Goal: Information Seeking & Learning: Learn about a topic

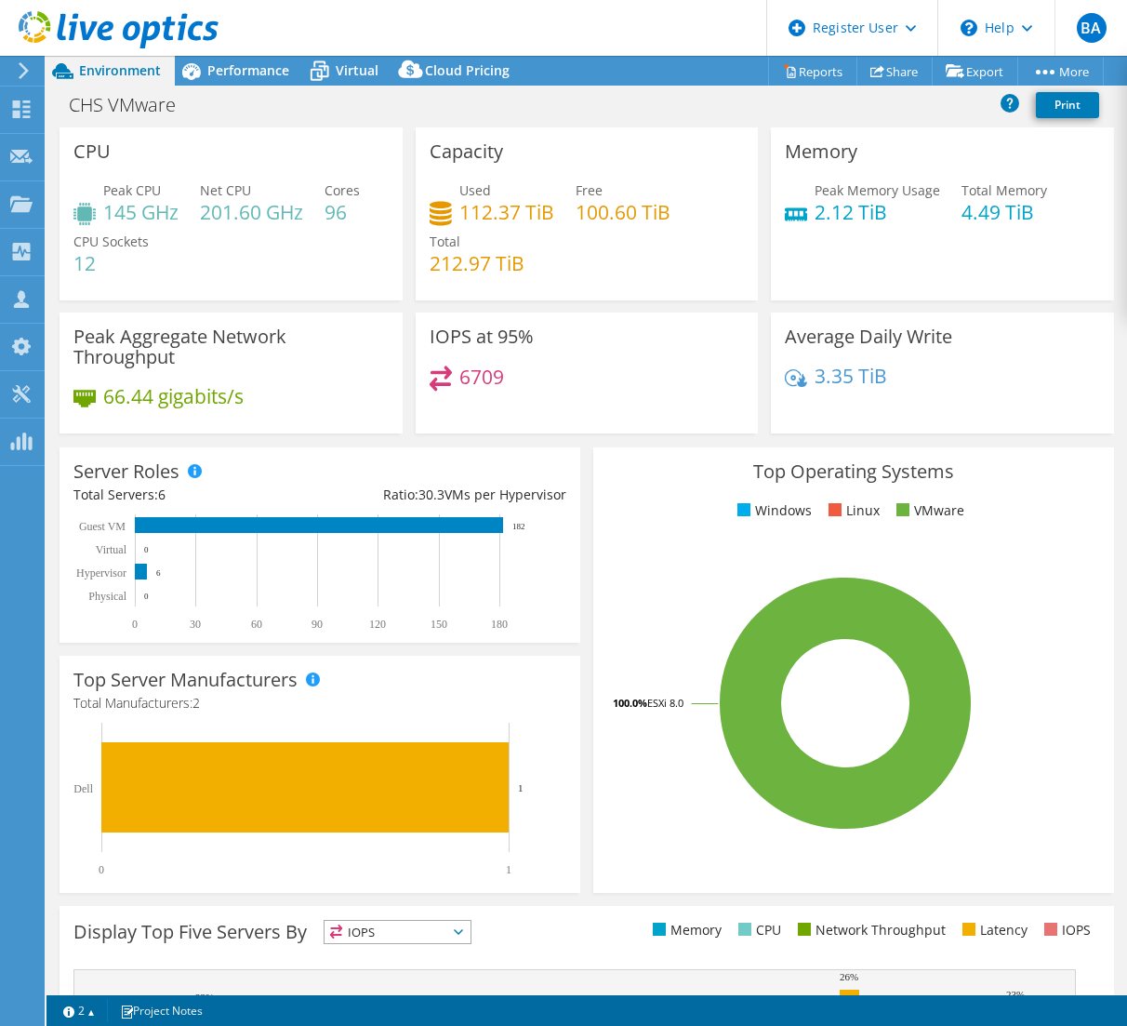
select select "USD"
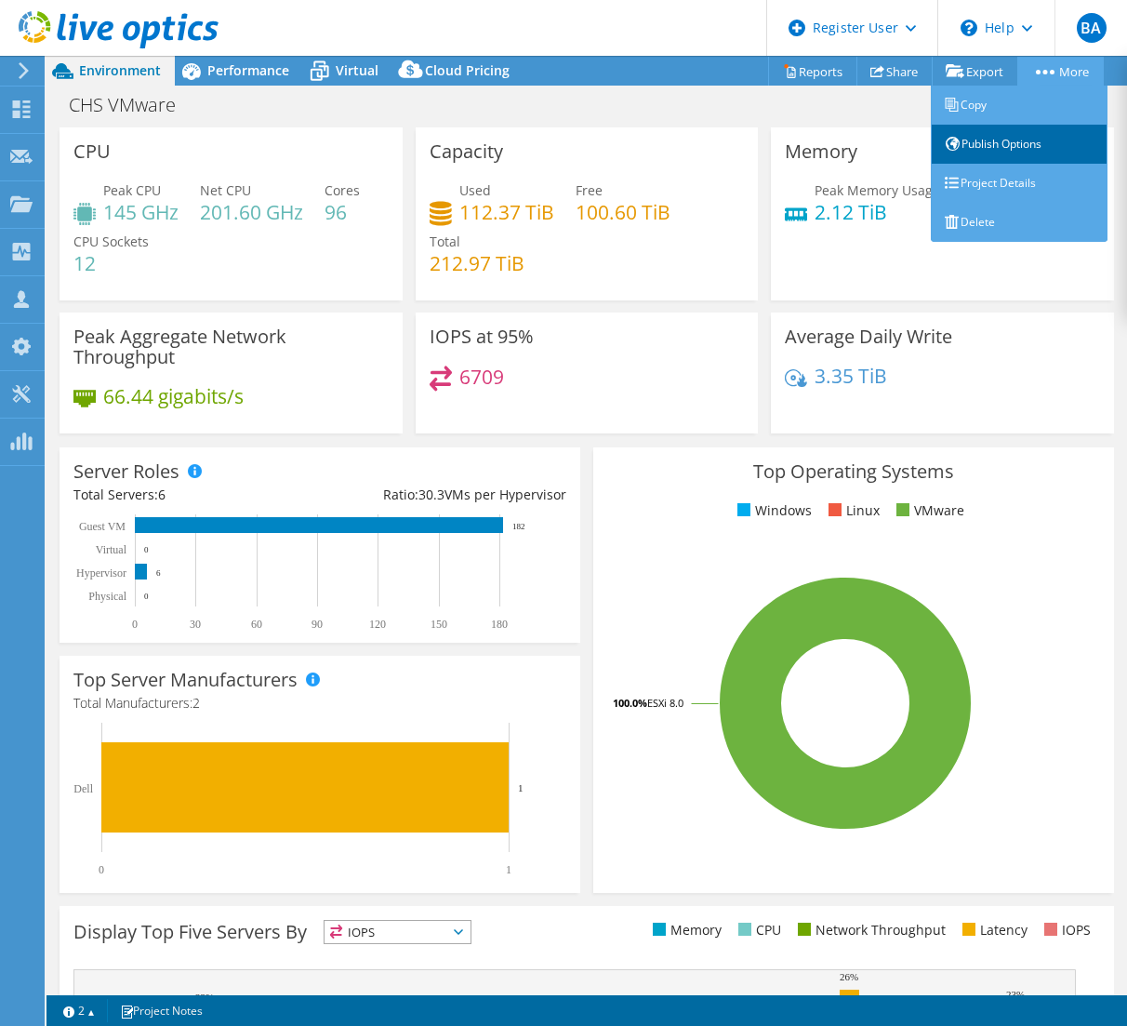
click at [1028, 139] on link "Publish Options" at bounding box center [1019, 144] width 177 height 39
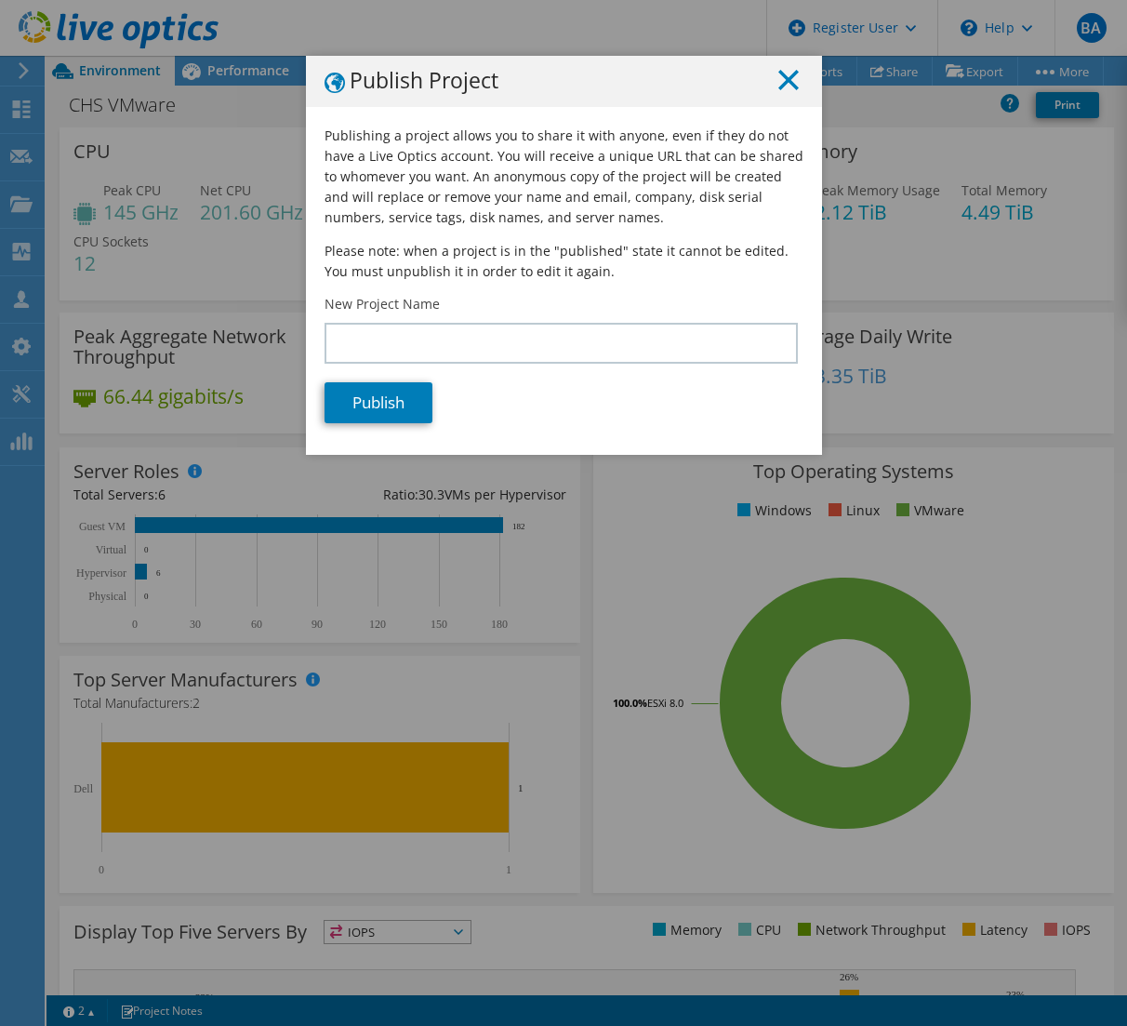
click at [784, 81] on line at bounding box center [788, 80] width 19 height 19
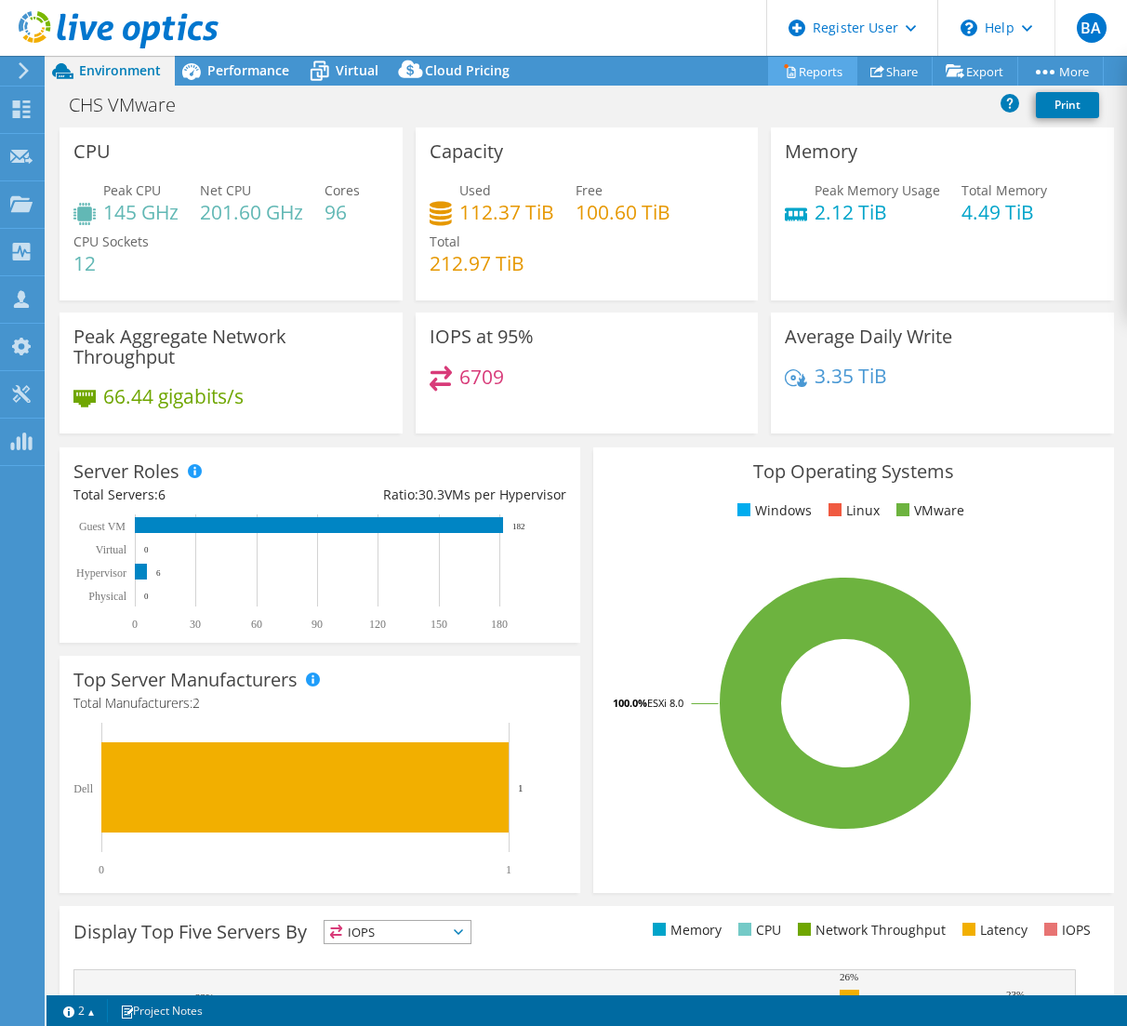
click at [794, 72] on link "Reports" at bounding box center [812, 71] width 89 height 29
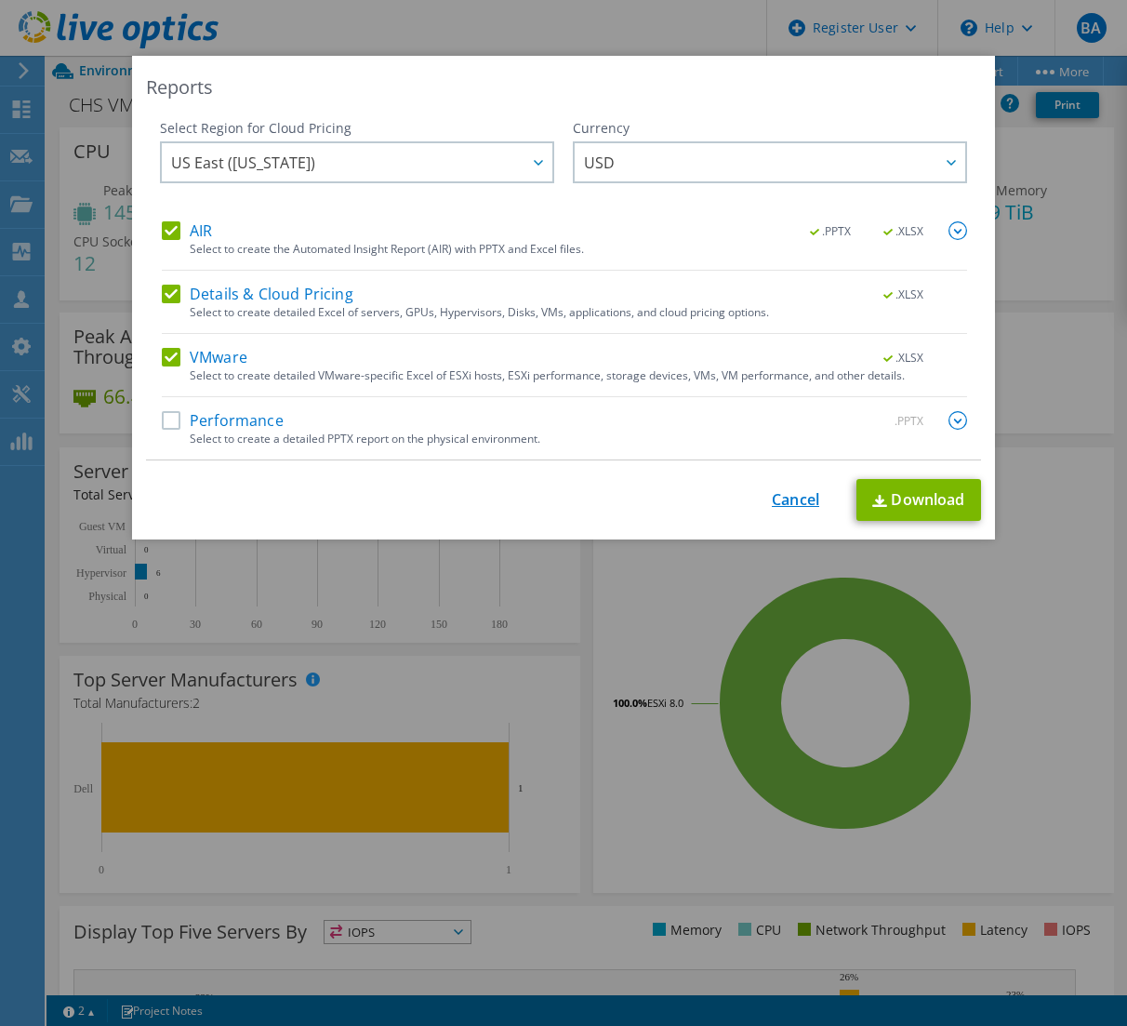
click at [774, 502] on link "Cancel" at bounding box center [795, 500] width 47 height 18
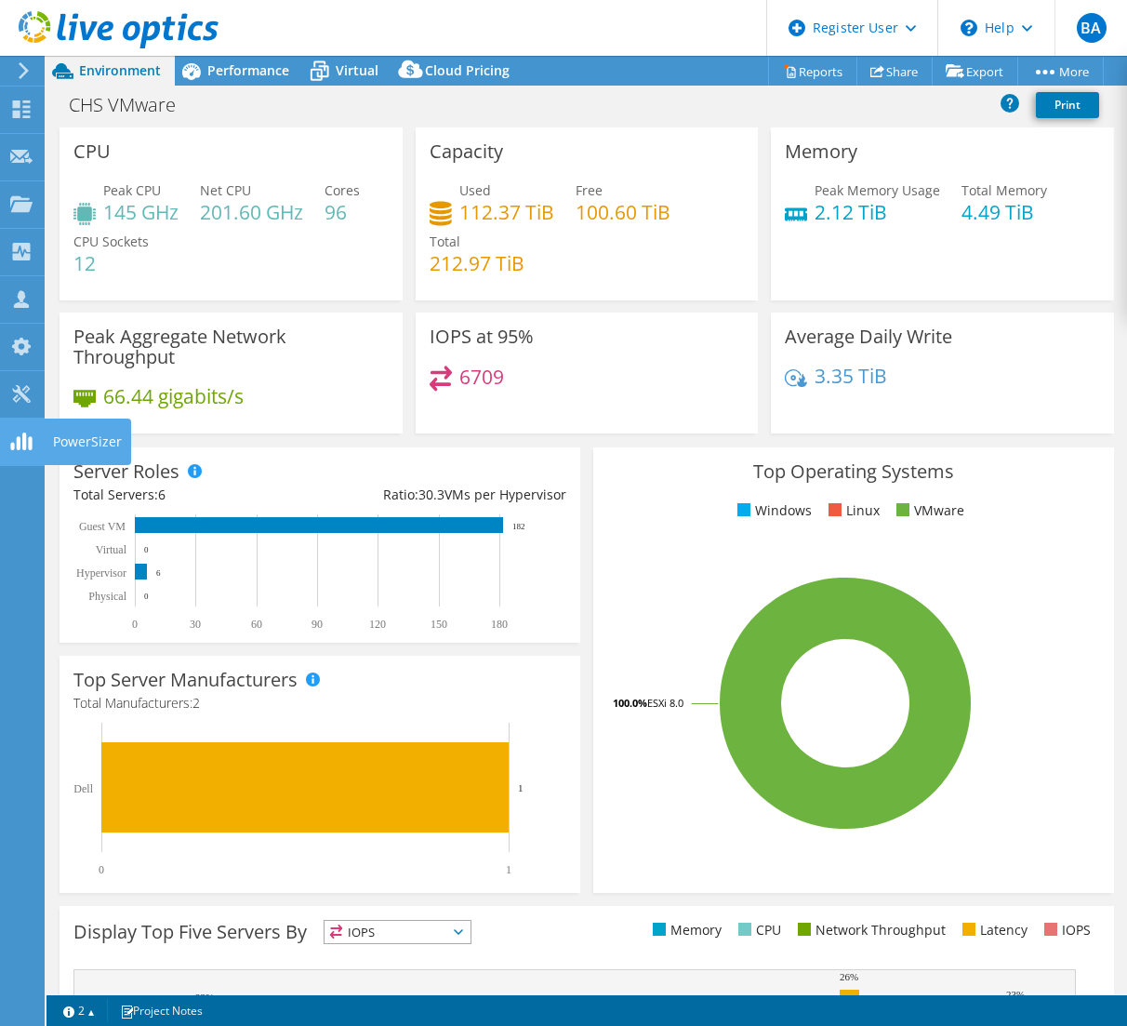
click at [16, 443] on icon at bounding box center [21, 441] width 22 height 18
drag, startPoint x: 323, startPoint y: 212, endPoint x: 312, endPoint y: 177, distance: 36.8
click at [323, 211] on div "Peak CPU 145 GHz Net CPU 201.60 GHz Cores 96 CPU Sockets 12" at bounding box center [230, 236] width 315 height 112
click at [272, 78] on span "Performance" at bounding box center [248, 70] width 82 height 18
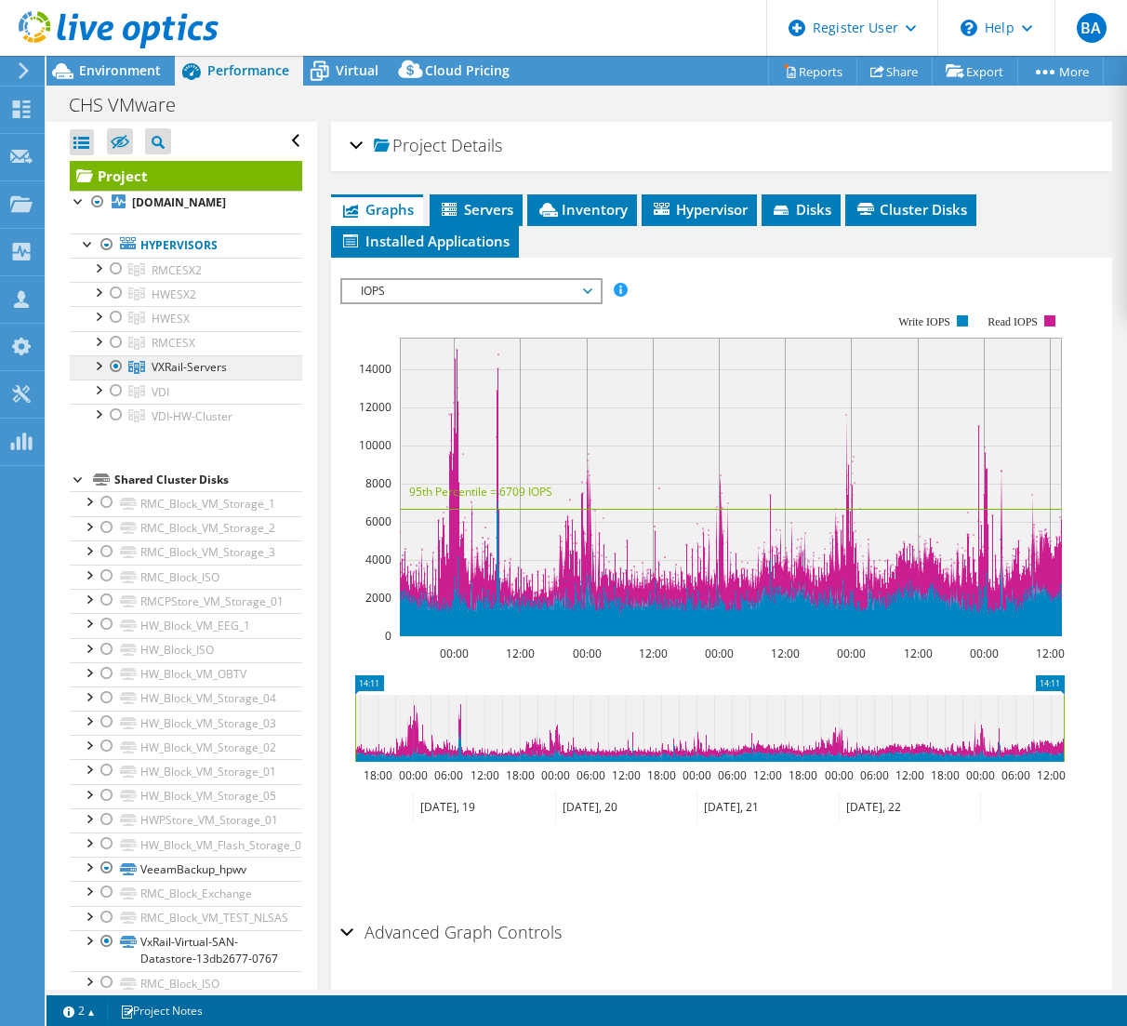
click at [154, 365] on span "VXRail-Servers" at bounding box center [189, 367] width 75 height 16
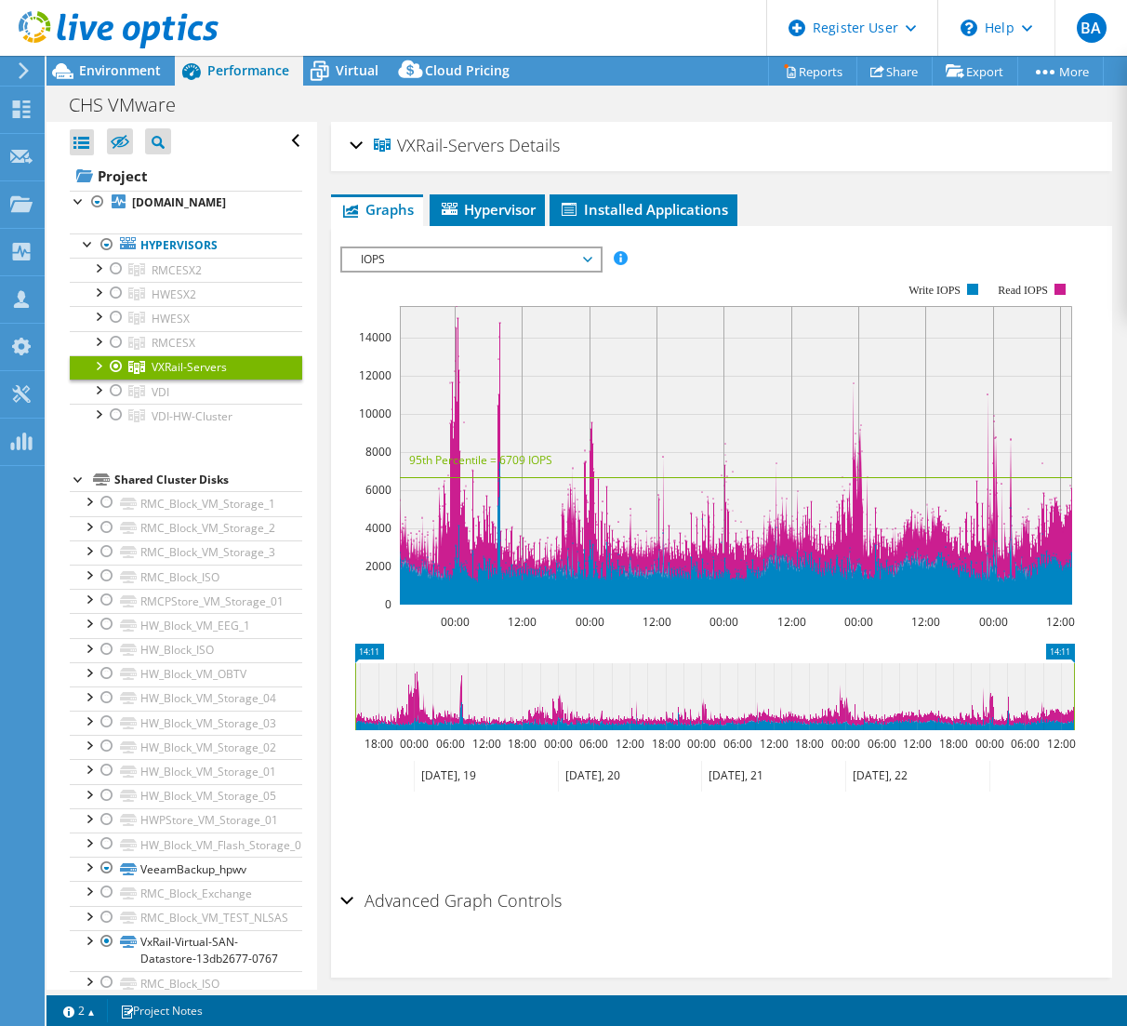
click at [100, 364] on div at bounding box center [97, 364] width 19 height 19
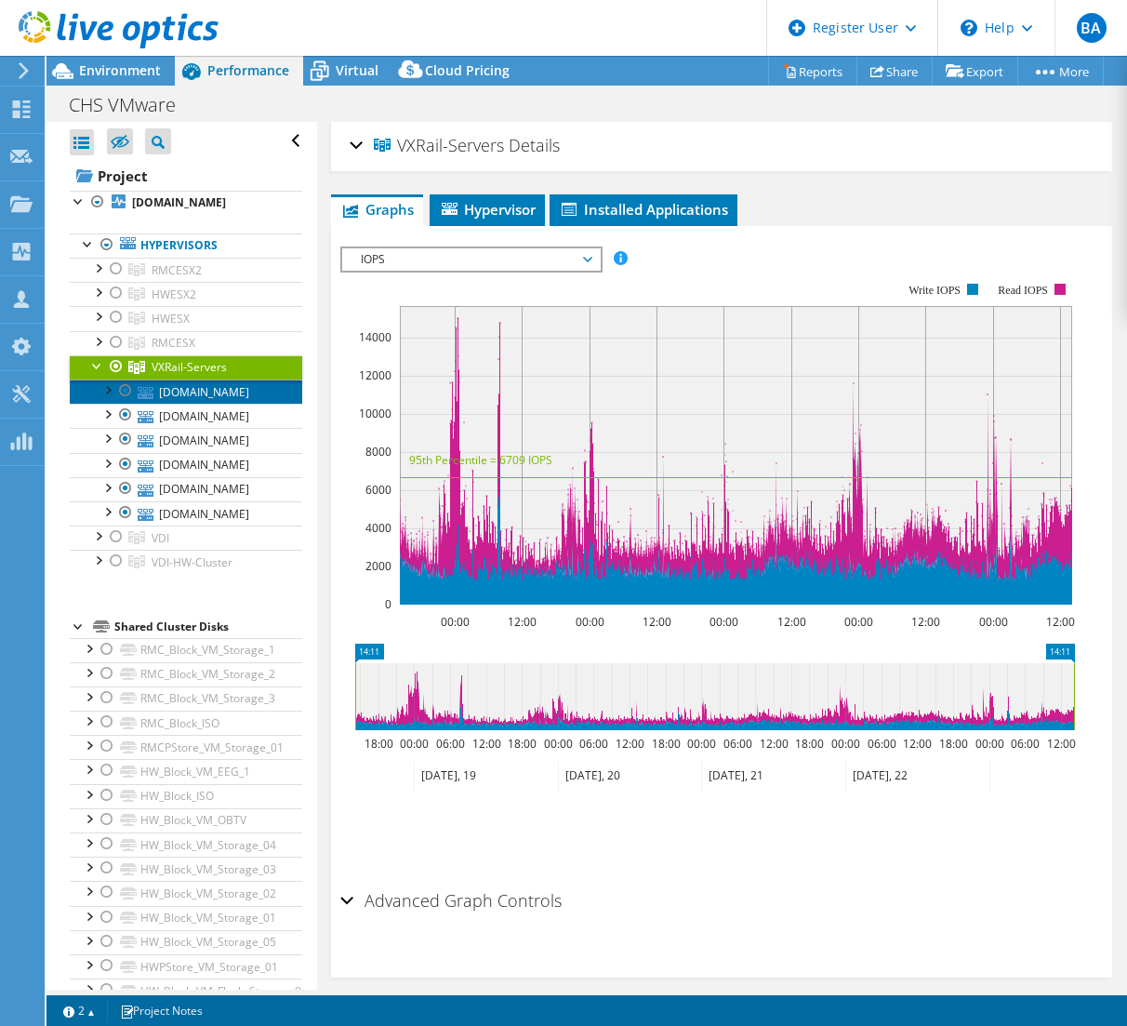
click at [197, 387] on link "[DOMAIN_NAME]" at bounding box center [186, 391] width 232 height 24
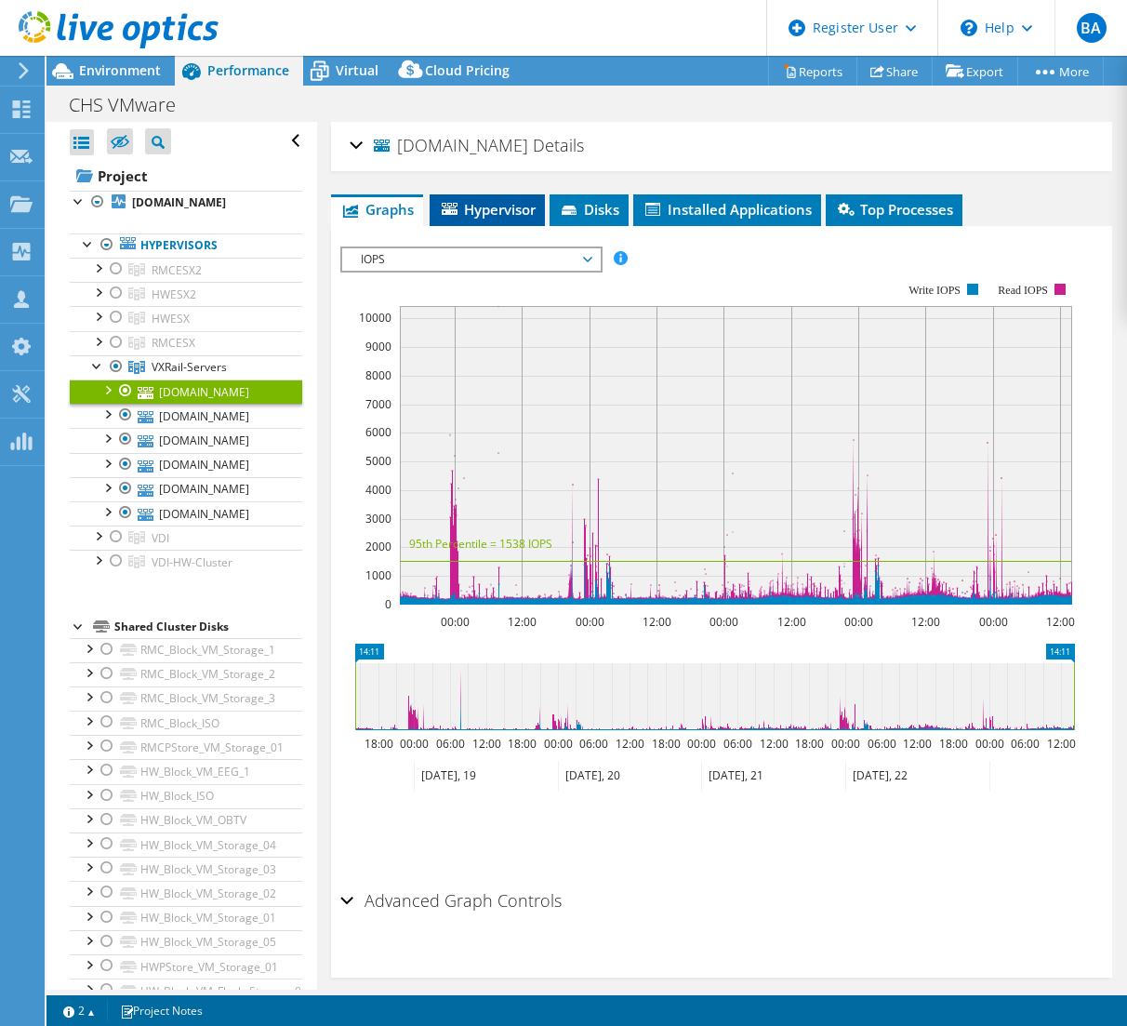
click at [484, 208] on span "Hypervisor" at bounding box center [487, 209] width 97 height 19
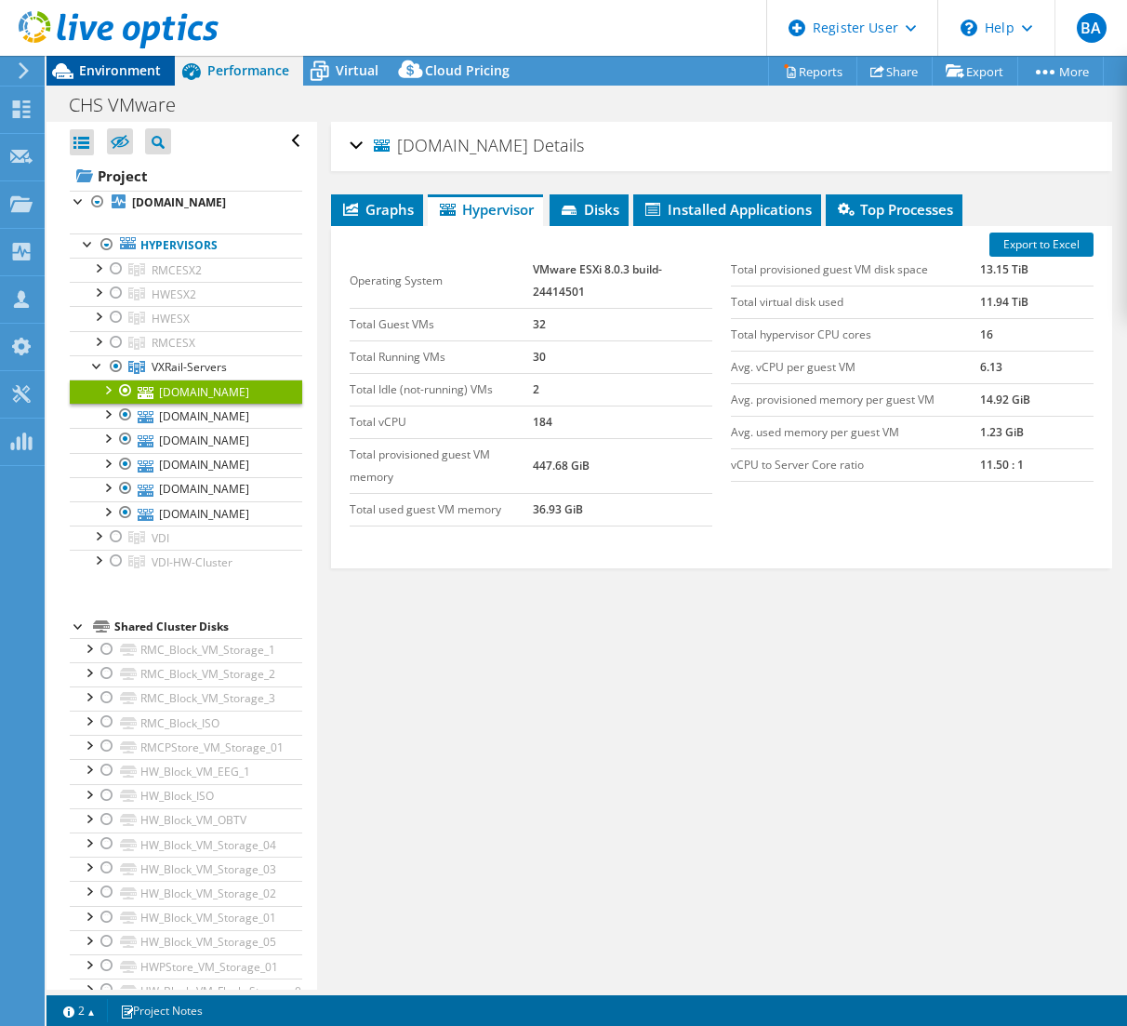
click at [126, 64] on span "Environment" at bounding box center [120, 70] width 82 height 18
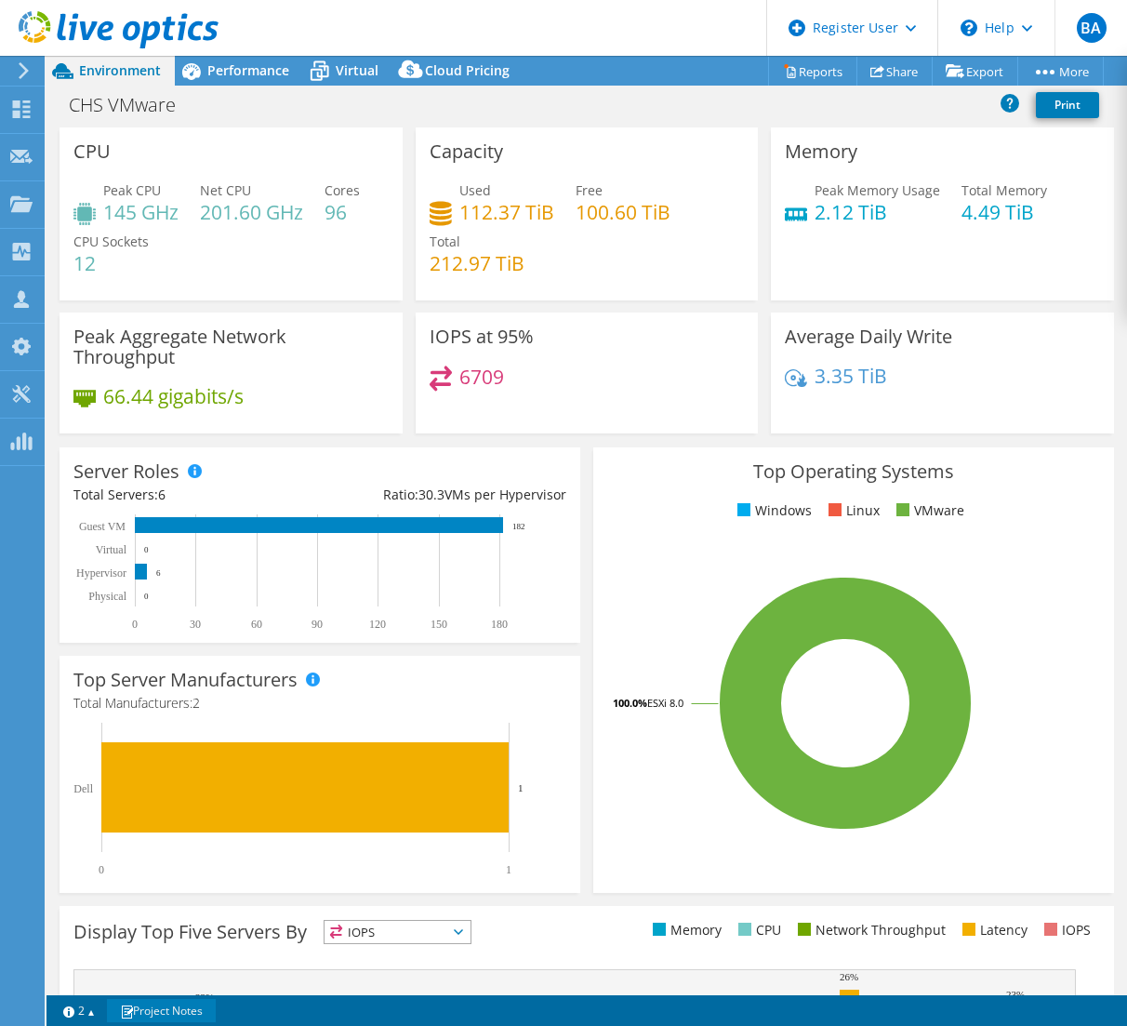
click at [164, 1000] on link "Project Notes" at bounding box center [161, 1010] width 109 height 23
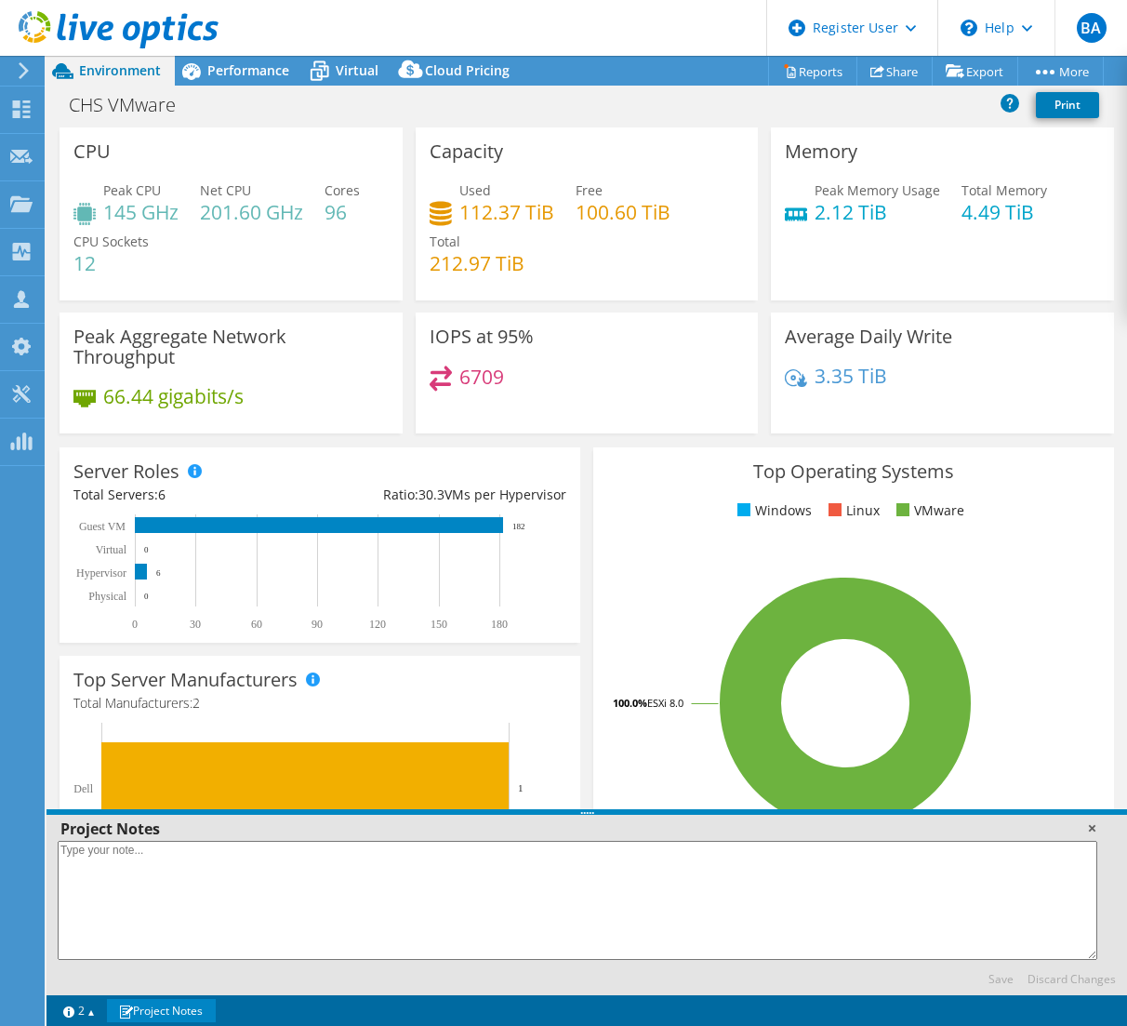
click at [1093, 828] on link at bounding box center [1091, 827] width 19 height 19
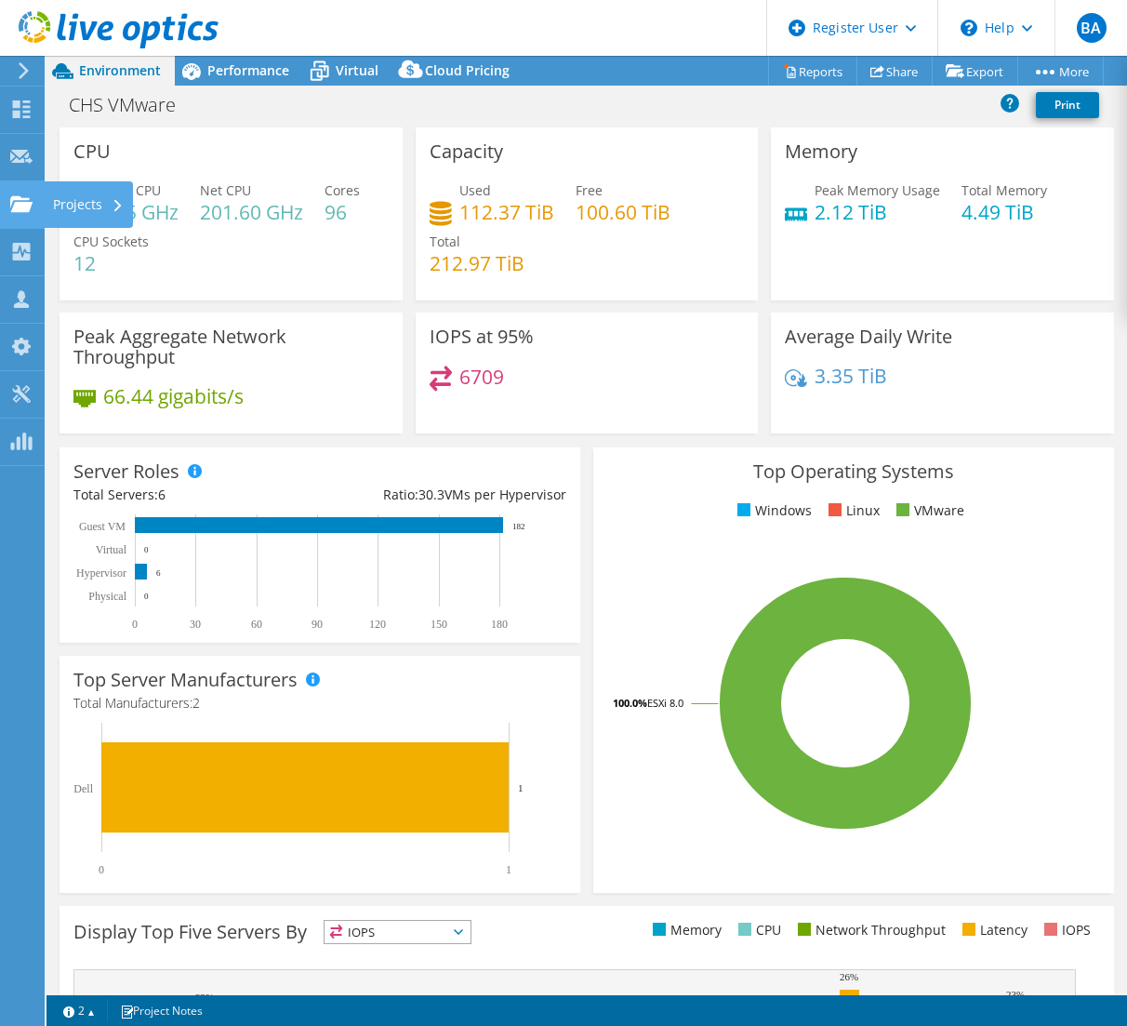
click at [100, 204] on div "Projects" at bounding box center [88, 204] width 89 height 46
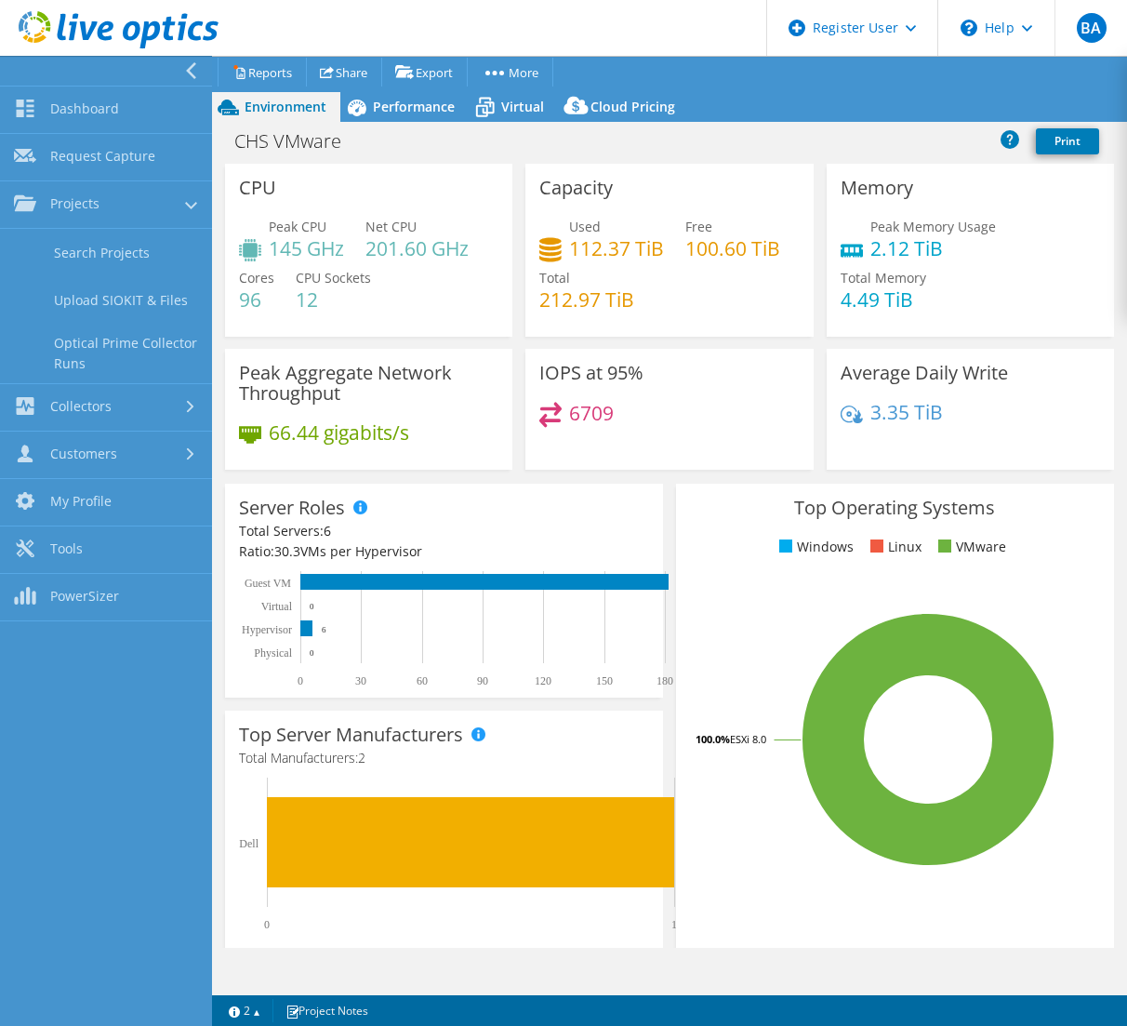
click at [729, 146] on div "CHS VMware Print" at bounding box center [669, 141] width 915 height 34
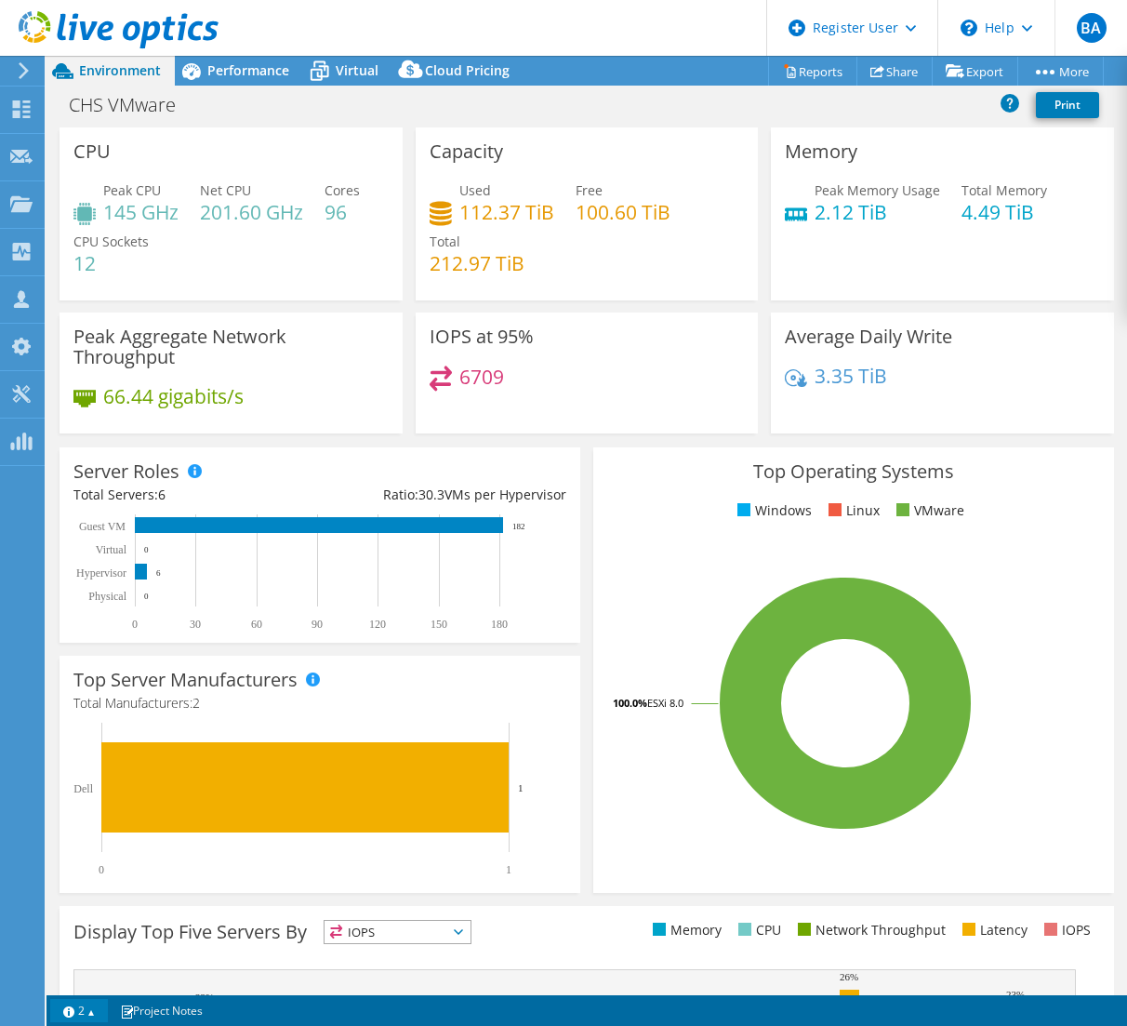
click at [96, 1005] on link "2" at bounding box center [79, 1010] width 58 height 23
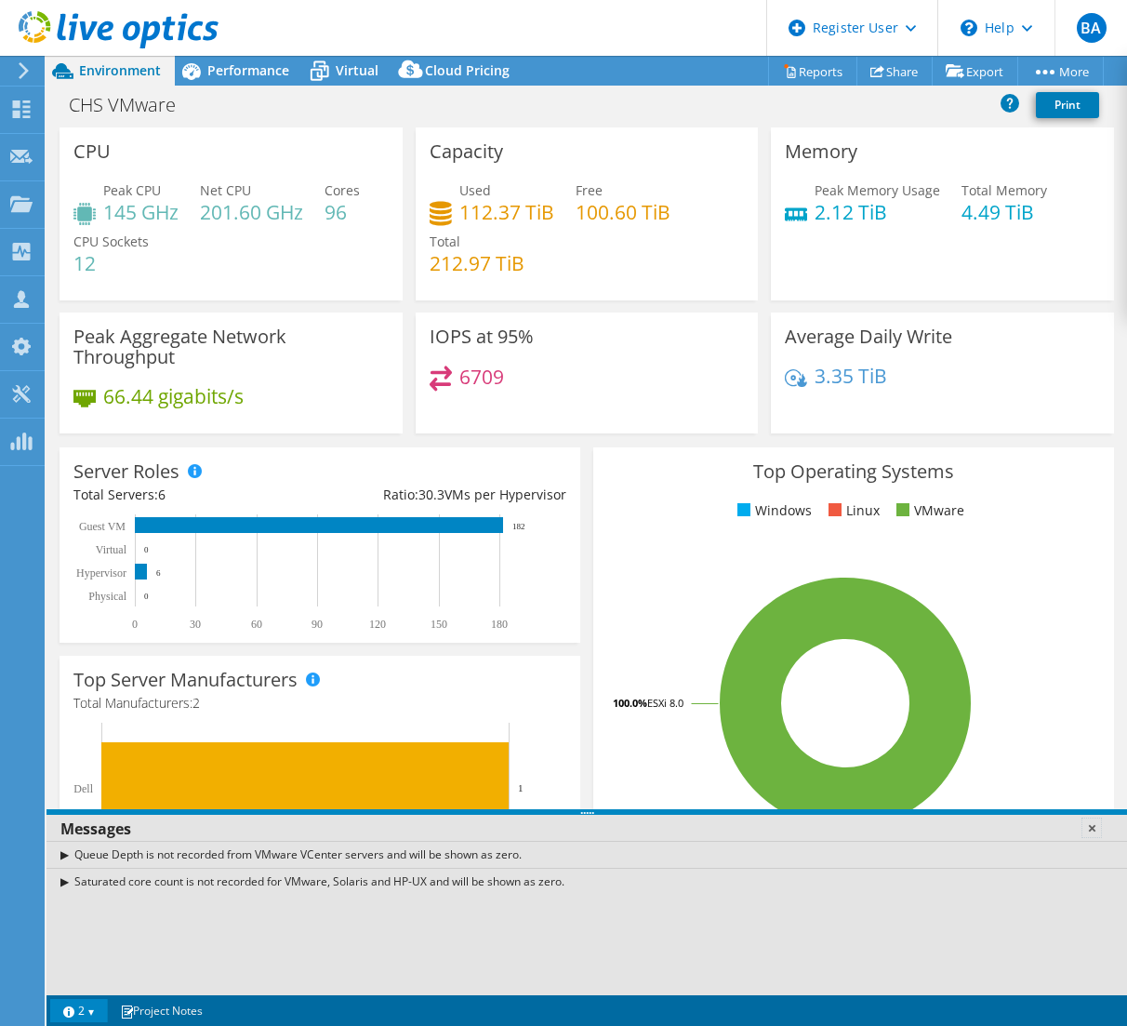
click at [1093, 827] on link at bounding box center [1091, 827] width 19 height 19
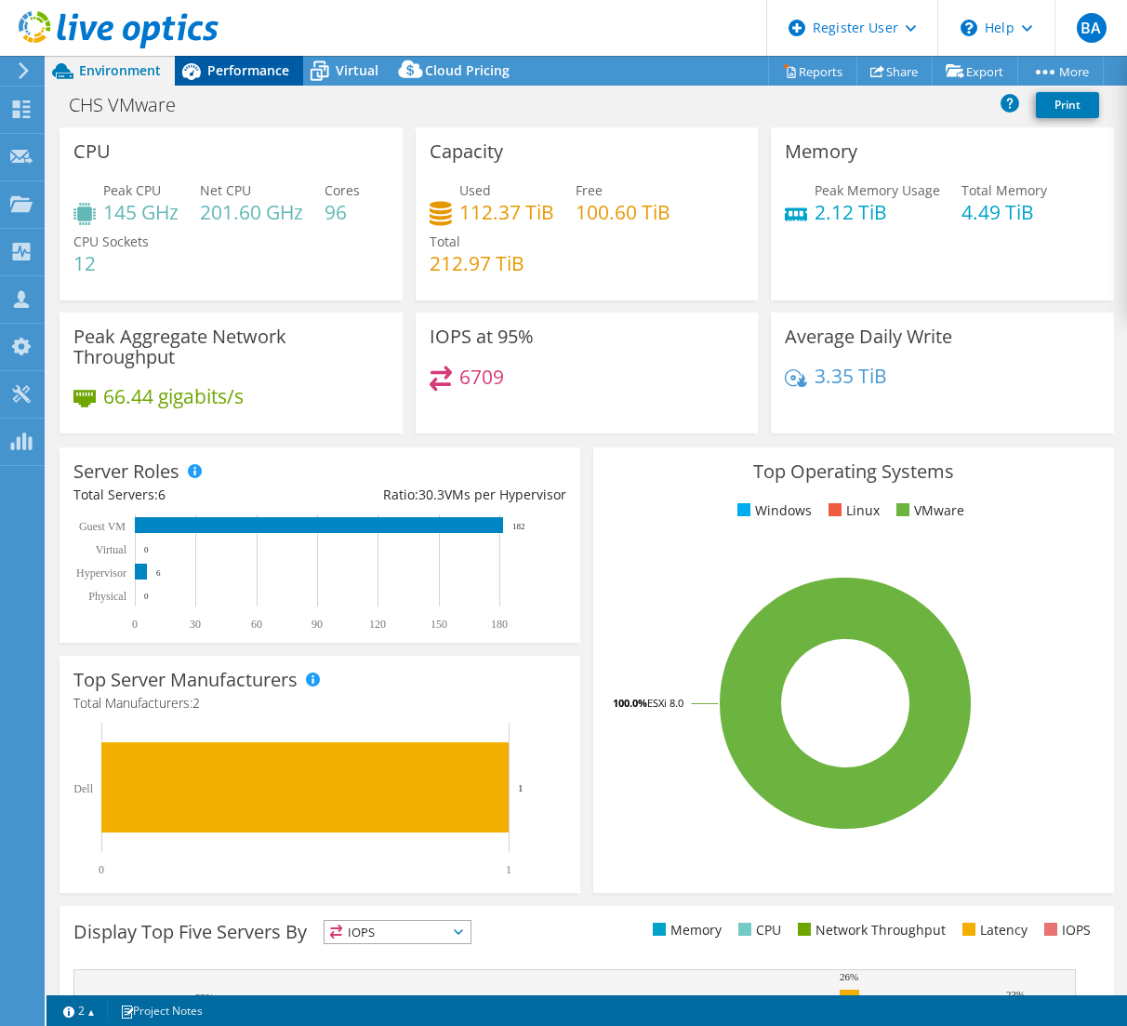
click at [255, 72] on span "Performance" at bounding box center [248, 70] width 82 height 18
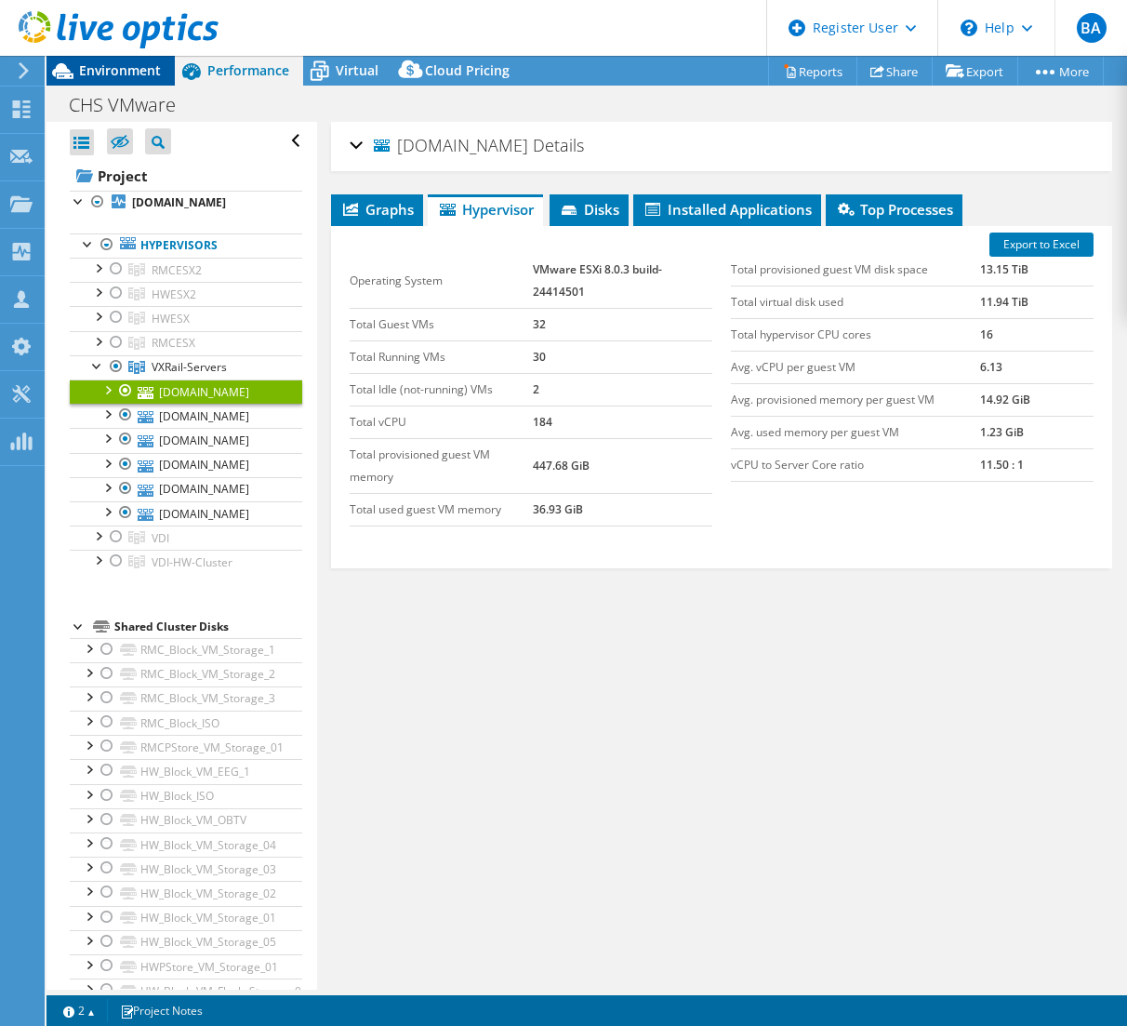
click at [88, 63] on span "Environment" at bounding box center [120, 70] width 82 height 18
